Goal: Transaction & Acquisition: Purchase product/service

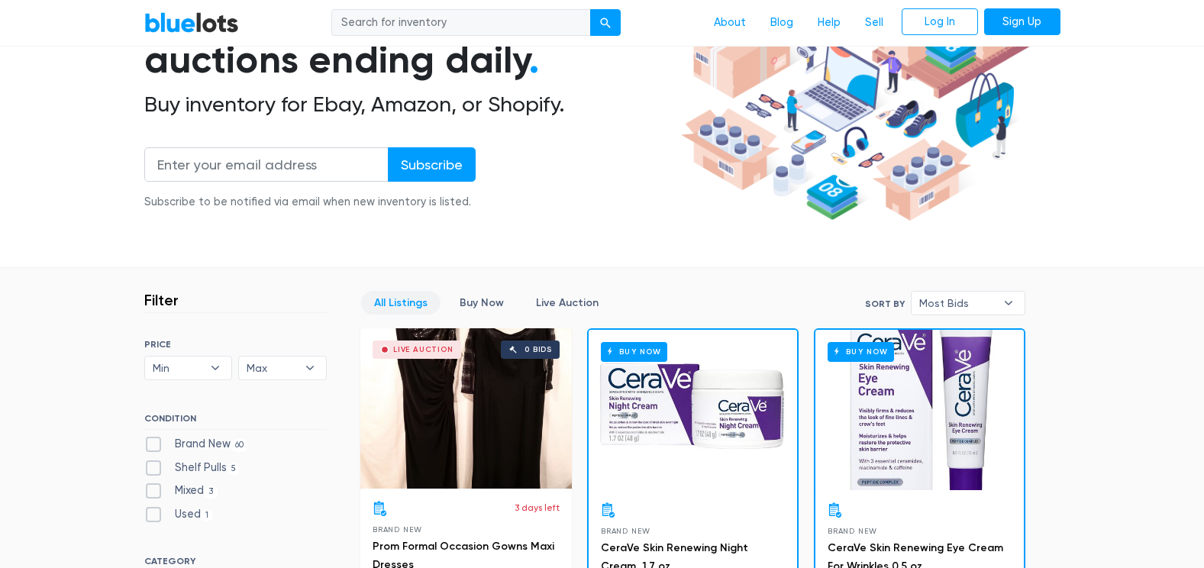
scroll to position [214, 0]
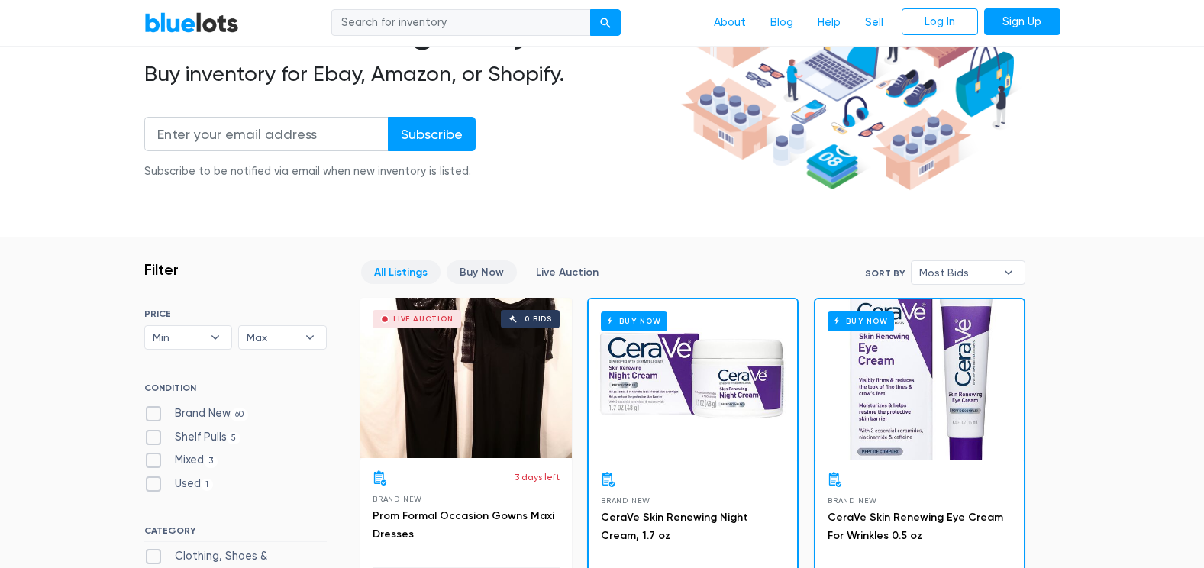
click at [476, 273] on link "Buy Now" at bounding box center [482, 272] width 70 height 24
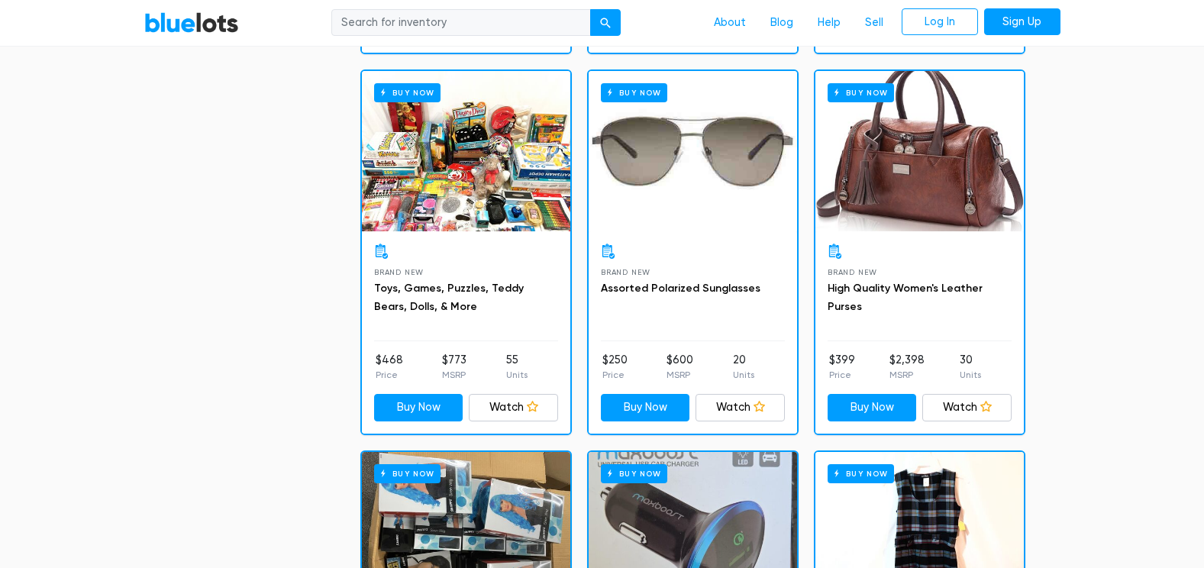
scroll to position [1174, 0]
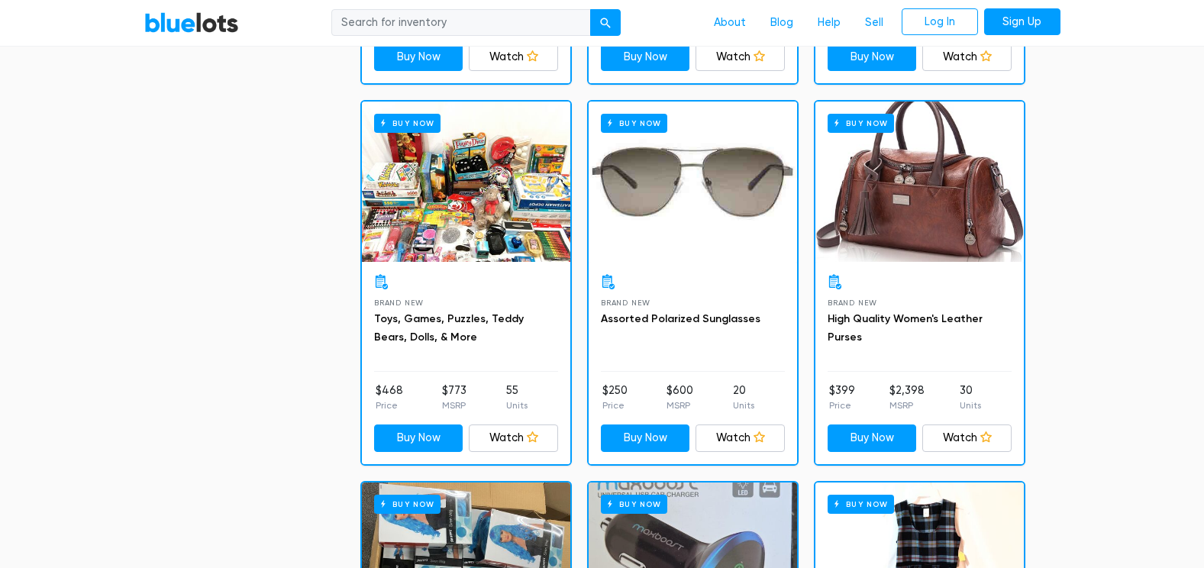
click at [453, 207] on div "Buy Now" at bounding box center [466, 182] width 208 height 160
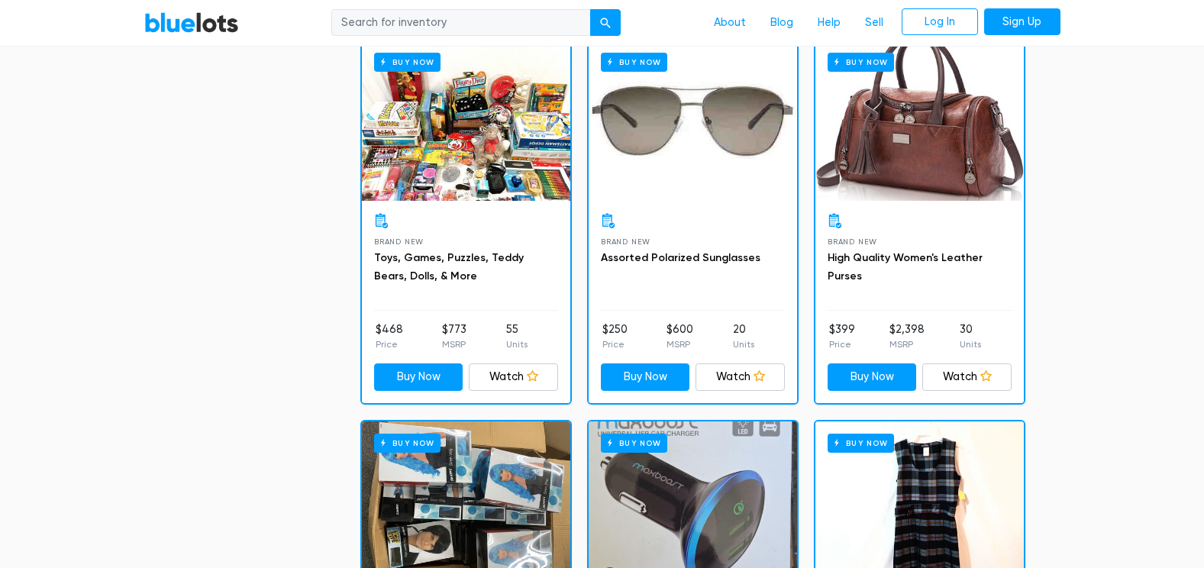
scroll to position [1266, 0]
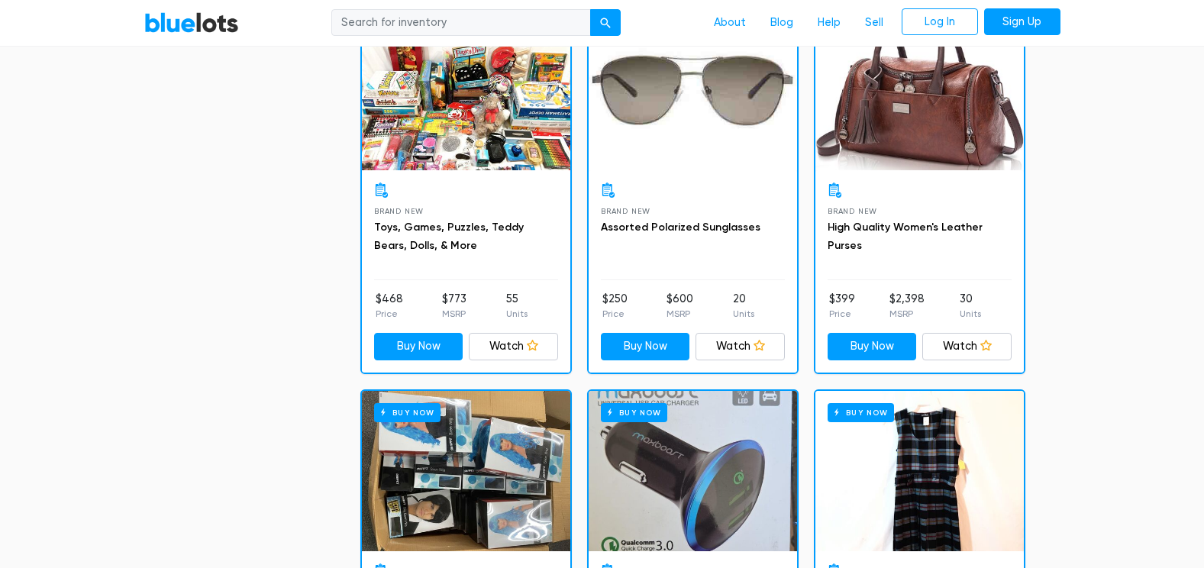
click at [927, 141] on div "Buy Now" at bounding box center [919, 90] width 208 height 160
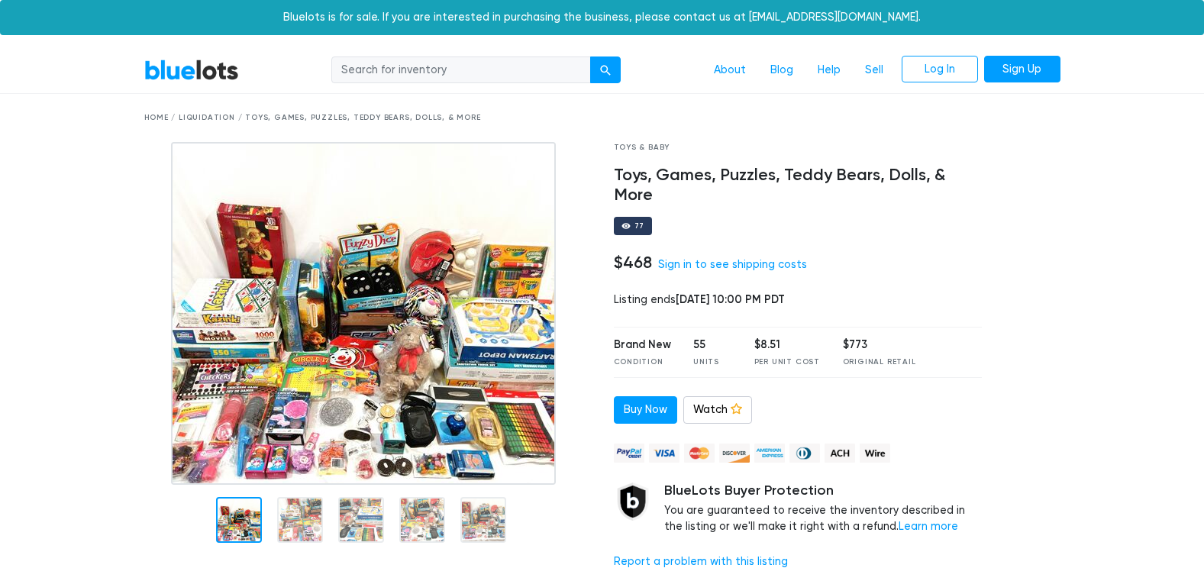
click at [376, 337] on img at bounding box center [363, 313] width 385 height 343
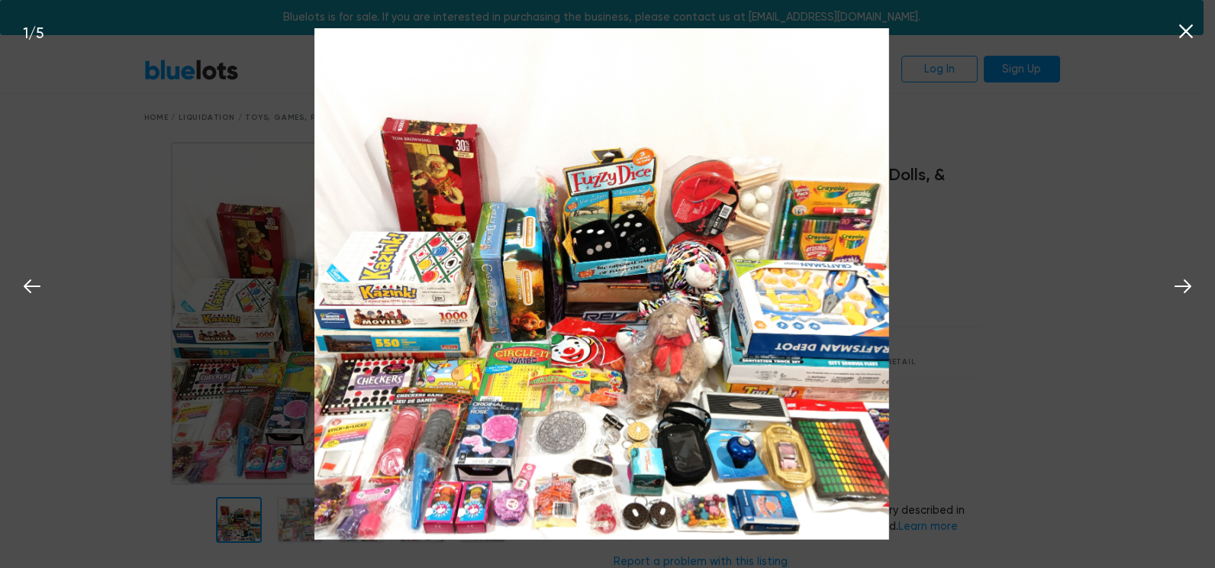
drag, startPoint x: 552, startPoint y: 487, endPoint x: 606, endPoint y: 484, distance: 54.3
click at [606, 484] on img at bounding box center [601, 283] width 574 height 511
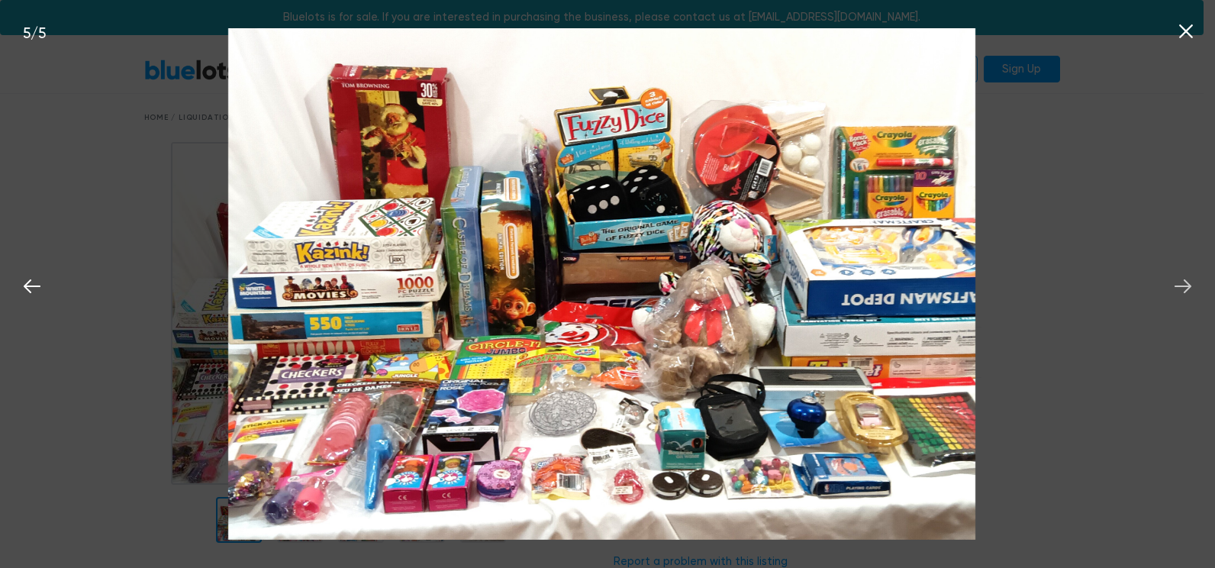
click at [1183, 284] on icon at bounding box center [1183, 286] width 23 height 23
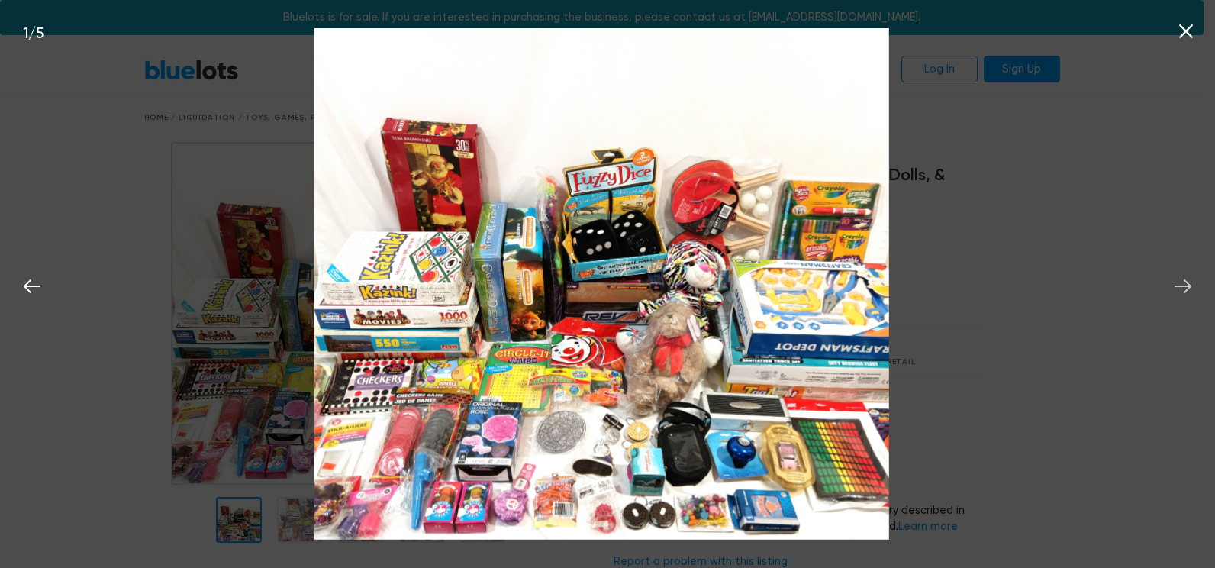
click at [1183, 284] on icon at bounding box center [1183, 286] width 23 height 23
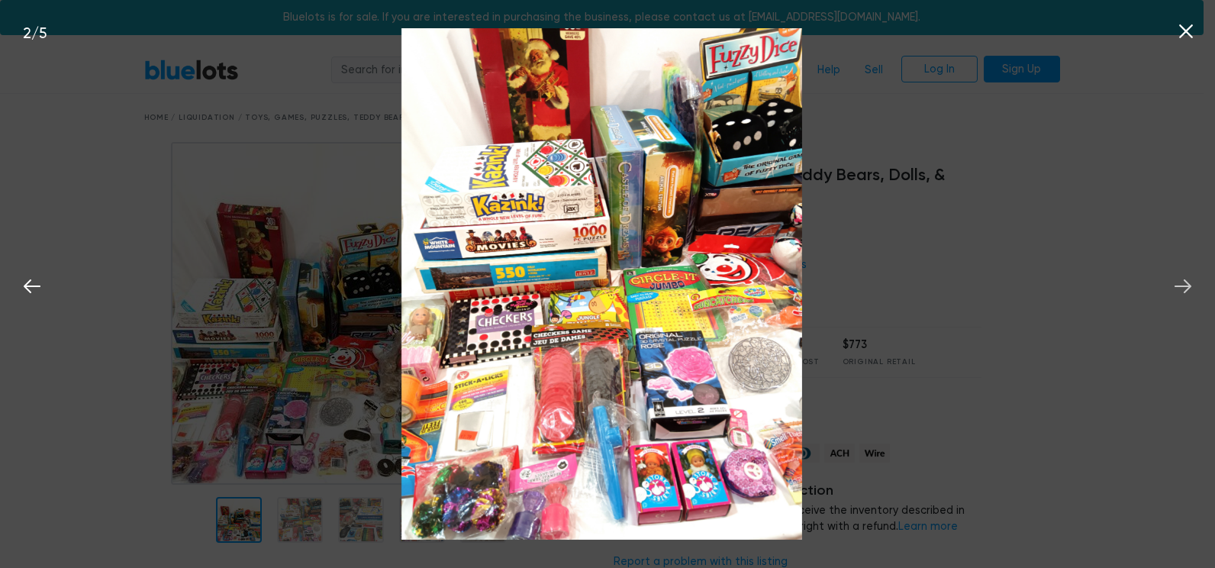
click at [1183, 284] on icon at bounding box center [1183, 286] width 23 height 23
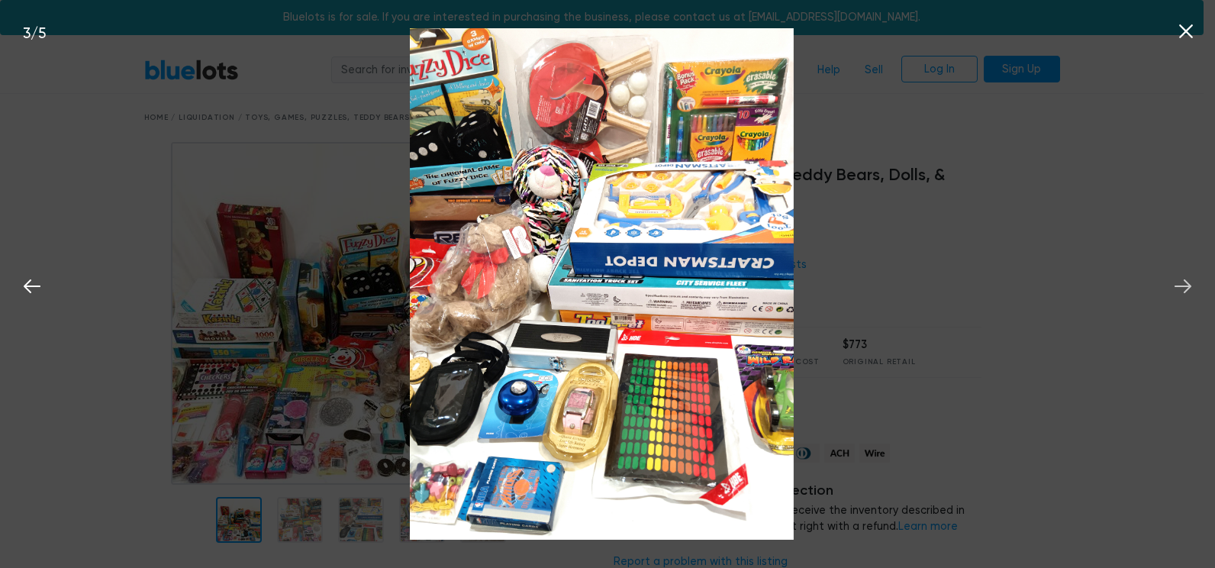
click at [1183, 284] on icon at bounding box center [1183, 286] width 23 height 23
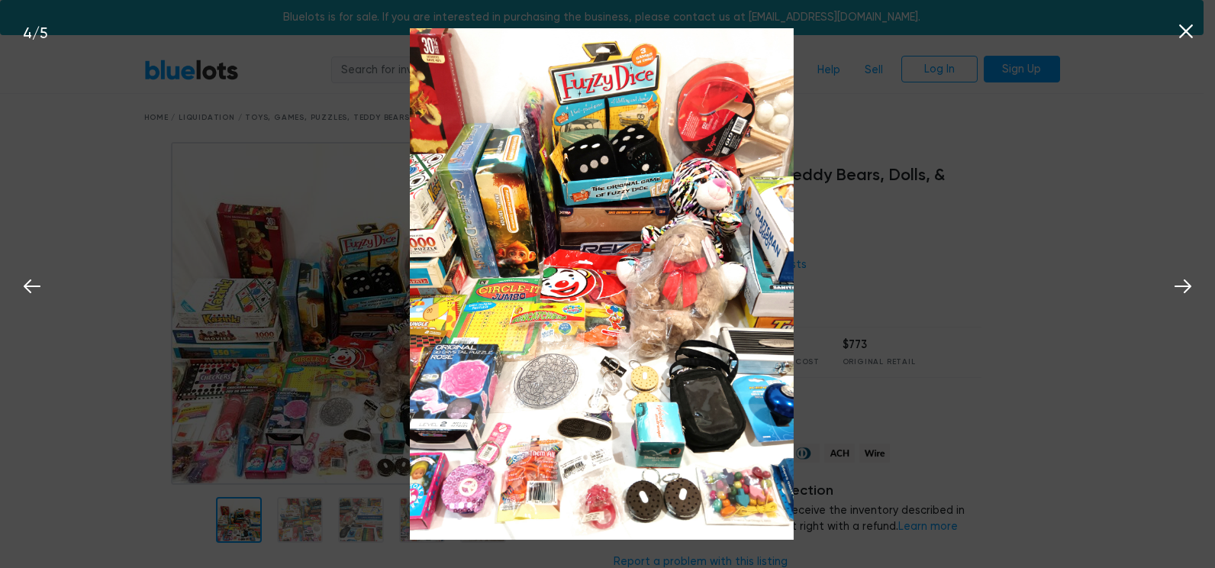
click at [1183, 28] on icon at bounding box center [1186, 31] width 14 height 14
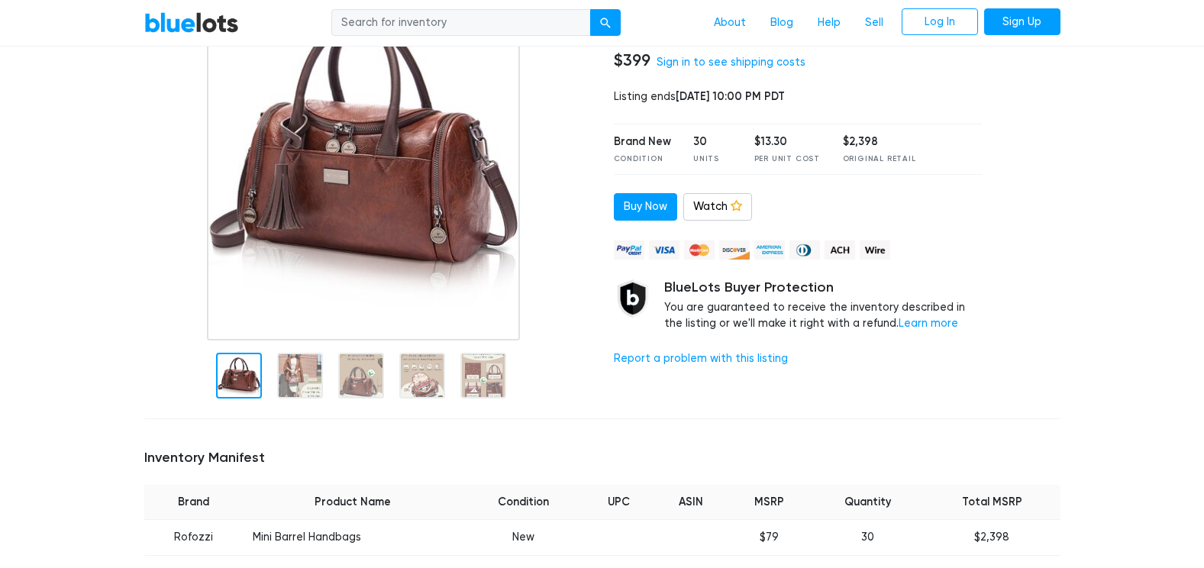
scroll to position [92, 0]
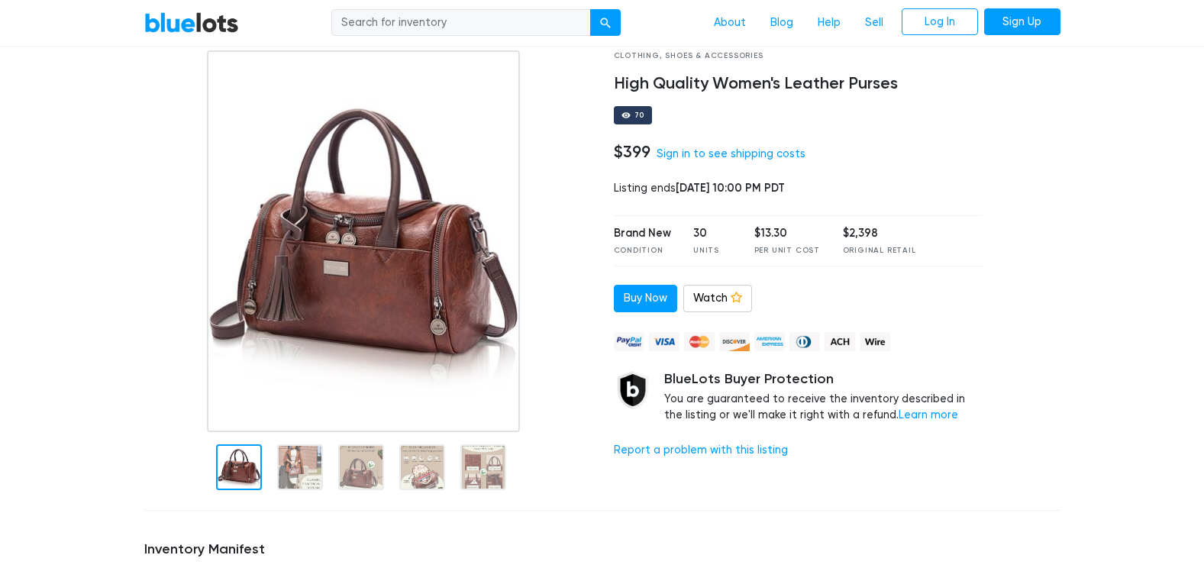
click at [371, 274] on img at bounding box center [364, 241] width 314 height 382
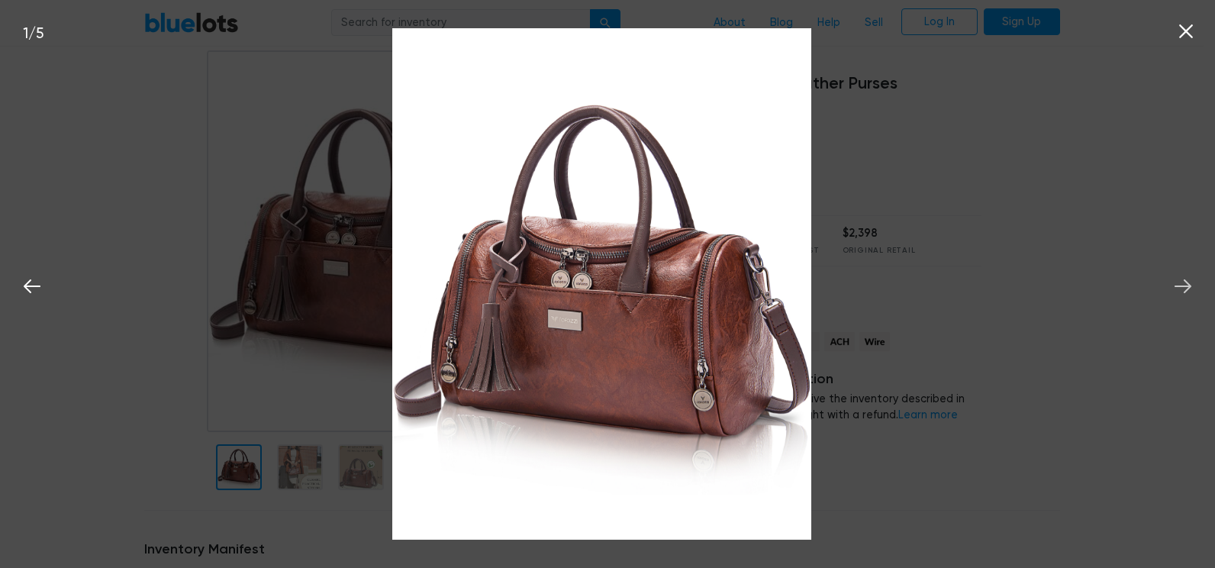
click at [1180, 285] on icon at bounding box center [1183, 286] width 23 height 23
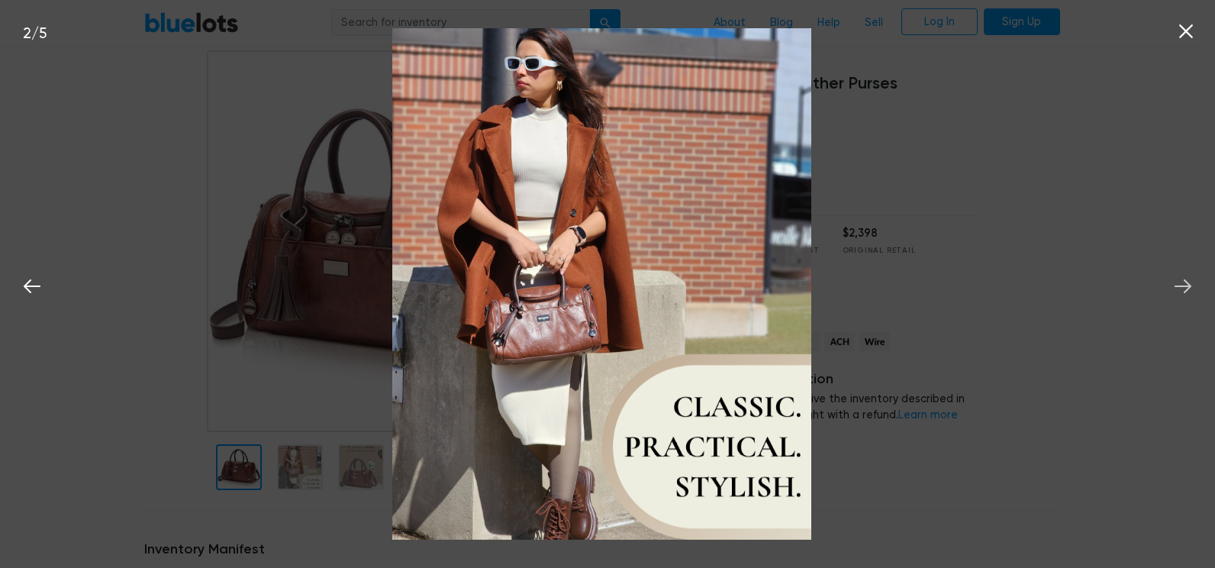
click at [1180, 285] on icon at bounding box center [1183, 286] width 23 height 23
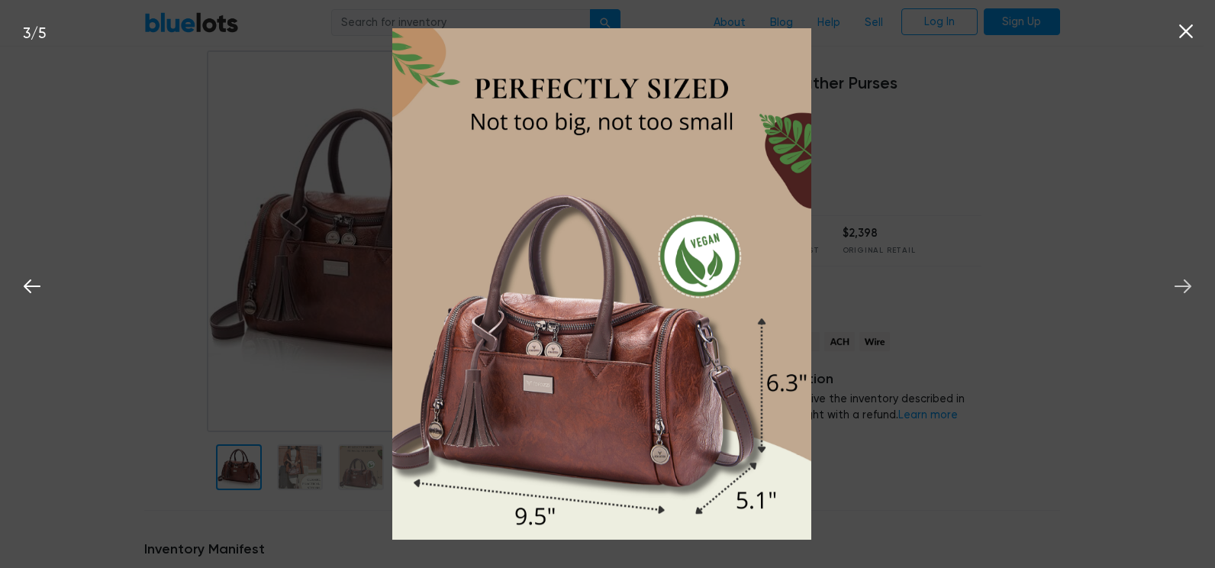
click at [1180, 285] on icon at bounding box center [1183, 286] width 23 height 23
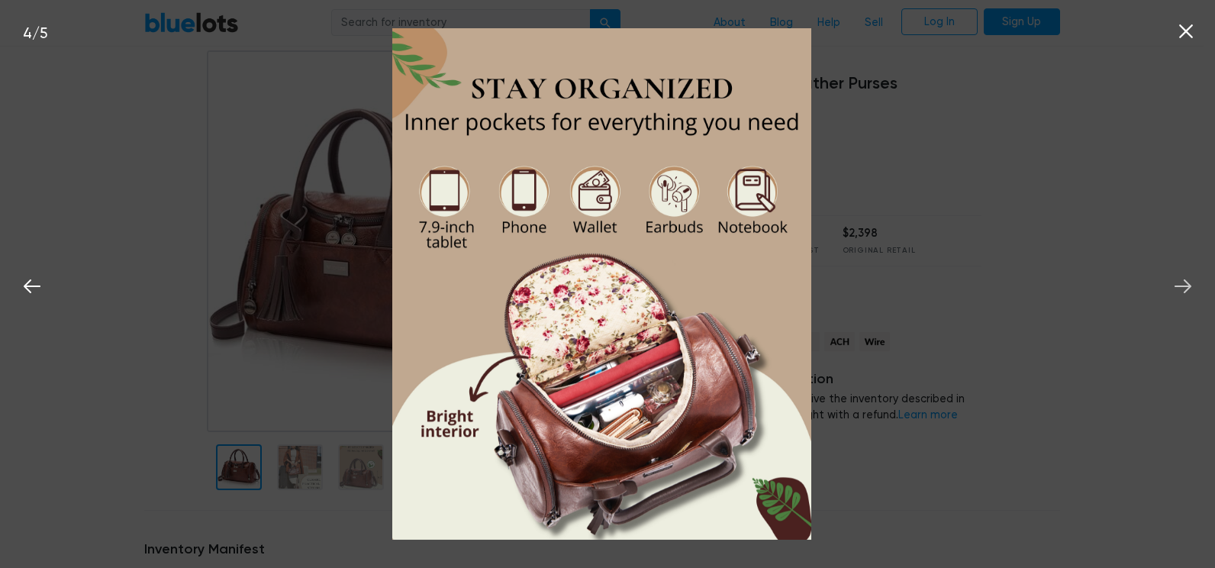
click at [1180, 285] on icon at bounding box center [1183, 286] width 23 height 23
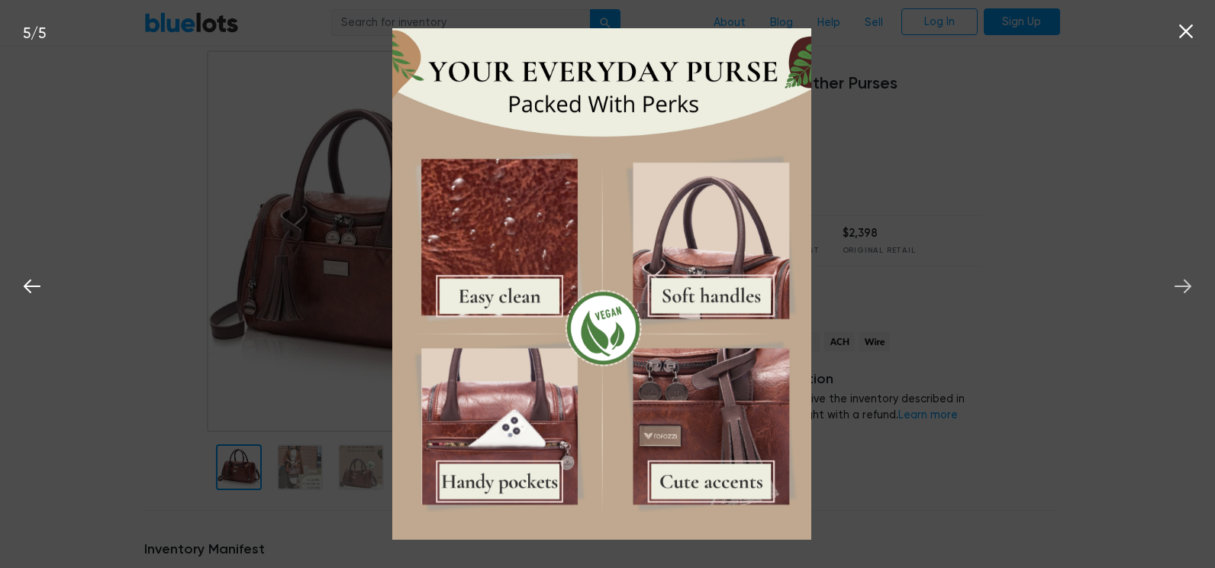
click at [1180, 285] on icon at bounding box center [1183, 286] width 23 height 23
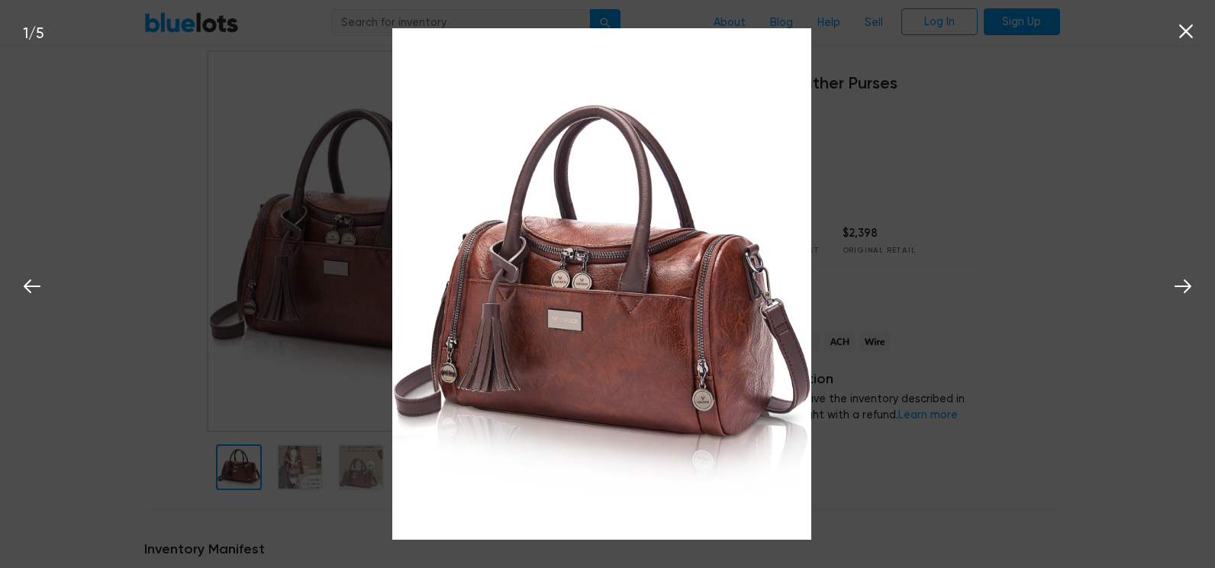
click at [1184, 27] on icon at bounding box center [1186, 31] width 23 height 23
